Goal: Task Accomplishment & Management: Use online tool/utility

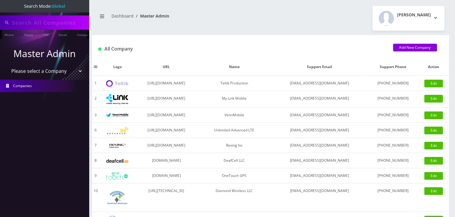
type input "komail"
drag, startPoint x: 36, startPoint y: 72, endPoint x: 37, endPoint y: 76, distance: 3.5
click at [36, 72] on select "Please select a Company Teltik Production My Link Mobile VennMobile Unlimited A…" at bounding box center [45, 71] width 76 height 11
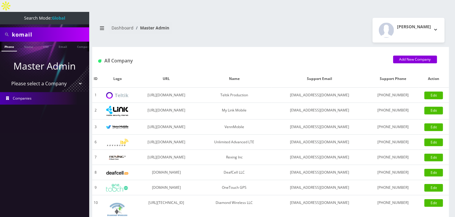
select select "13"
click at [7, 78] on select "Please select a Company Teltik Production My Link Mobile VennMobile Unlimited A…" at bounding box center [45, 83] width 76 height 11
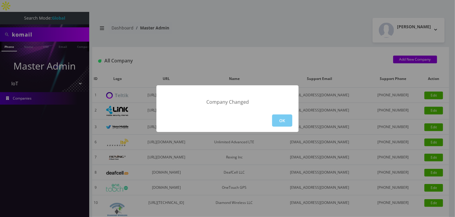
click at [283, 120] on button "OK" at bounding box center [282, 121] width 20 height 12
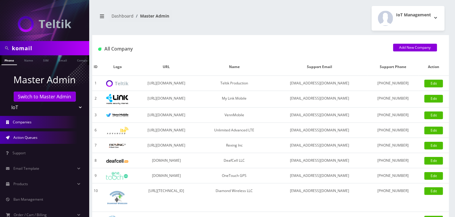
click at [29, 139] on span "Action Queues" at bounding box center [25, 137] width 24 height 5
